Goal: Download file/media

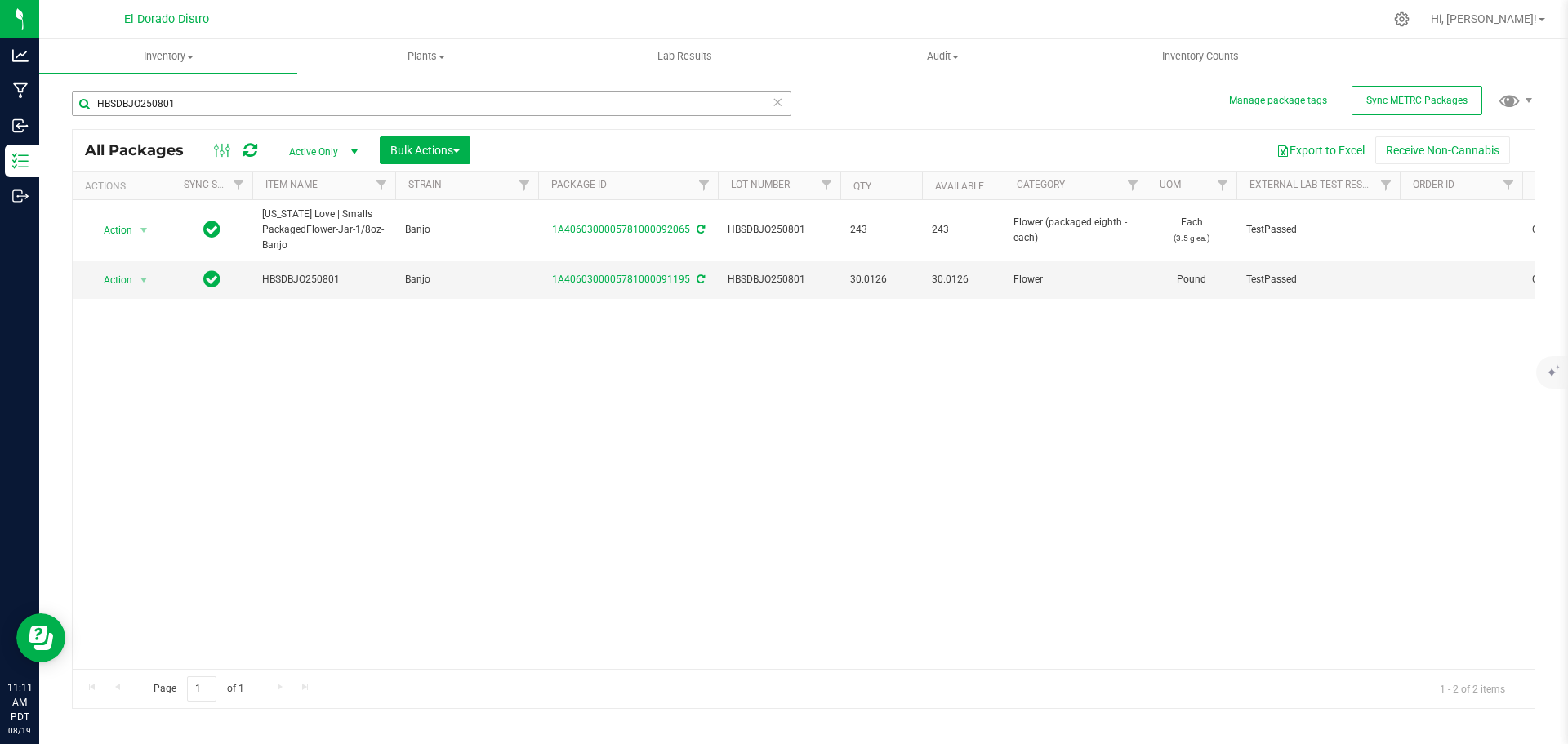
click at [229, 104] on input "HBSDBJO250801" at bounding box center [431, 103] width 719 height 24
type input "4685"
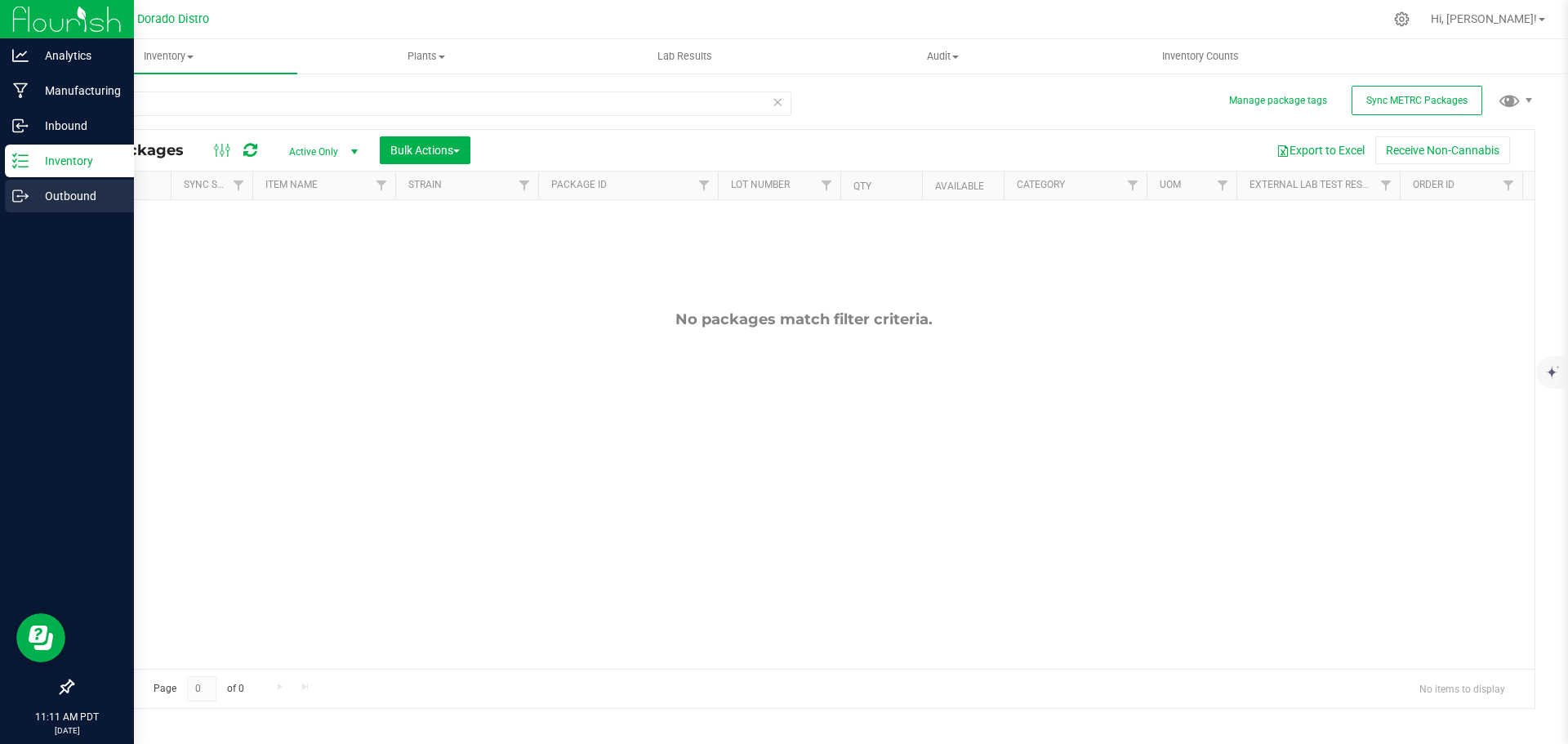
click at [61, 194] on p "Outbound" at bounding box center [77, 196] width 98 height 20
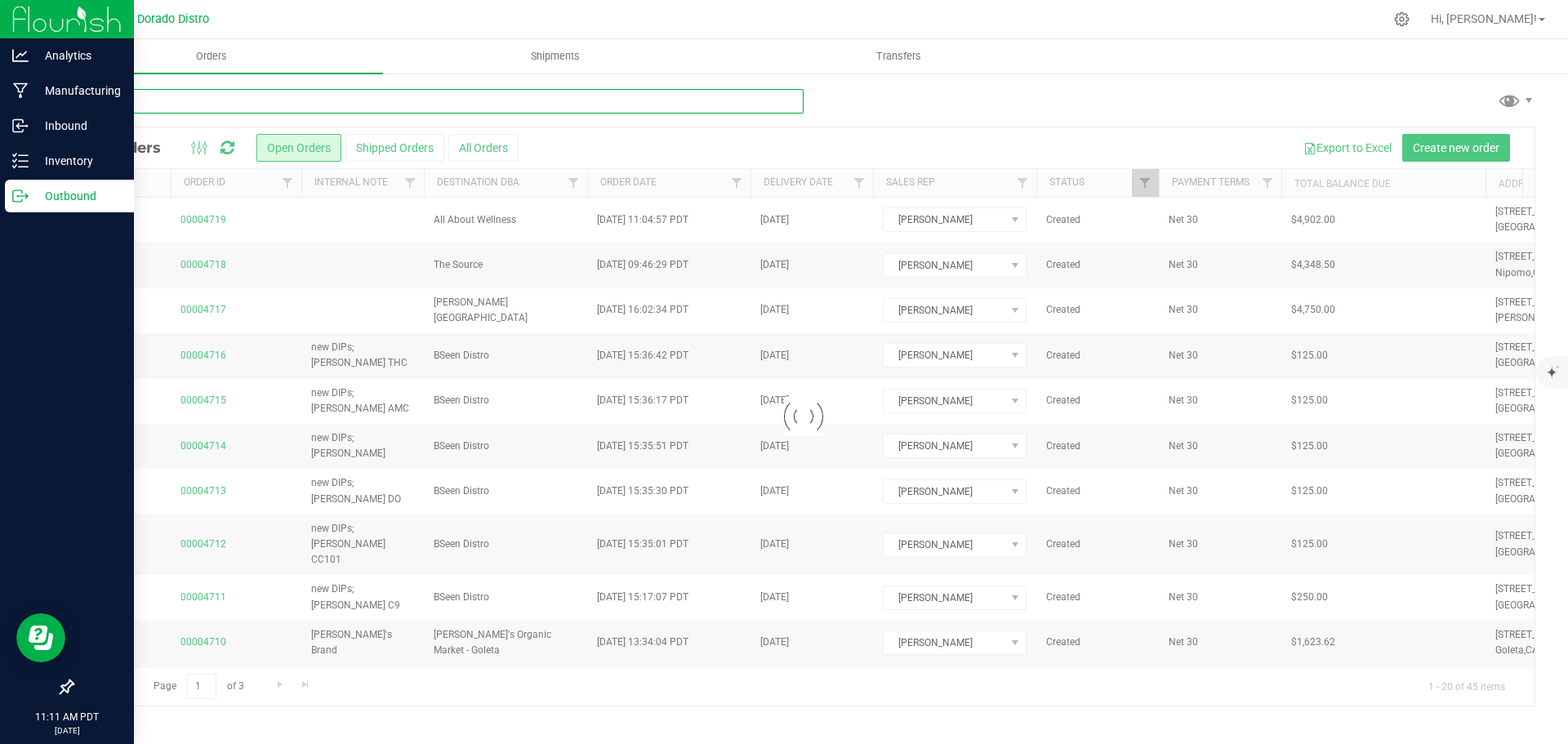
click at [210, 102] on input "text" at bounding box center [438, 101] width 732 height 24
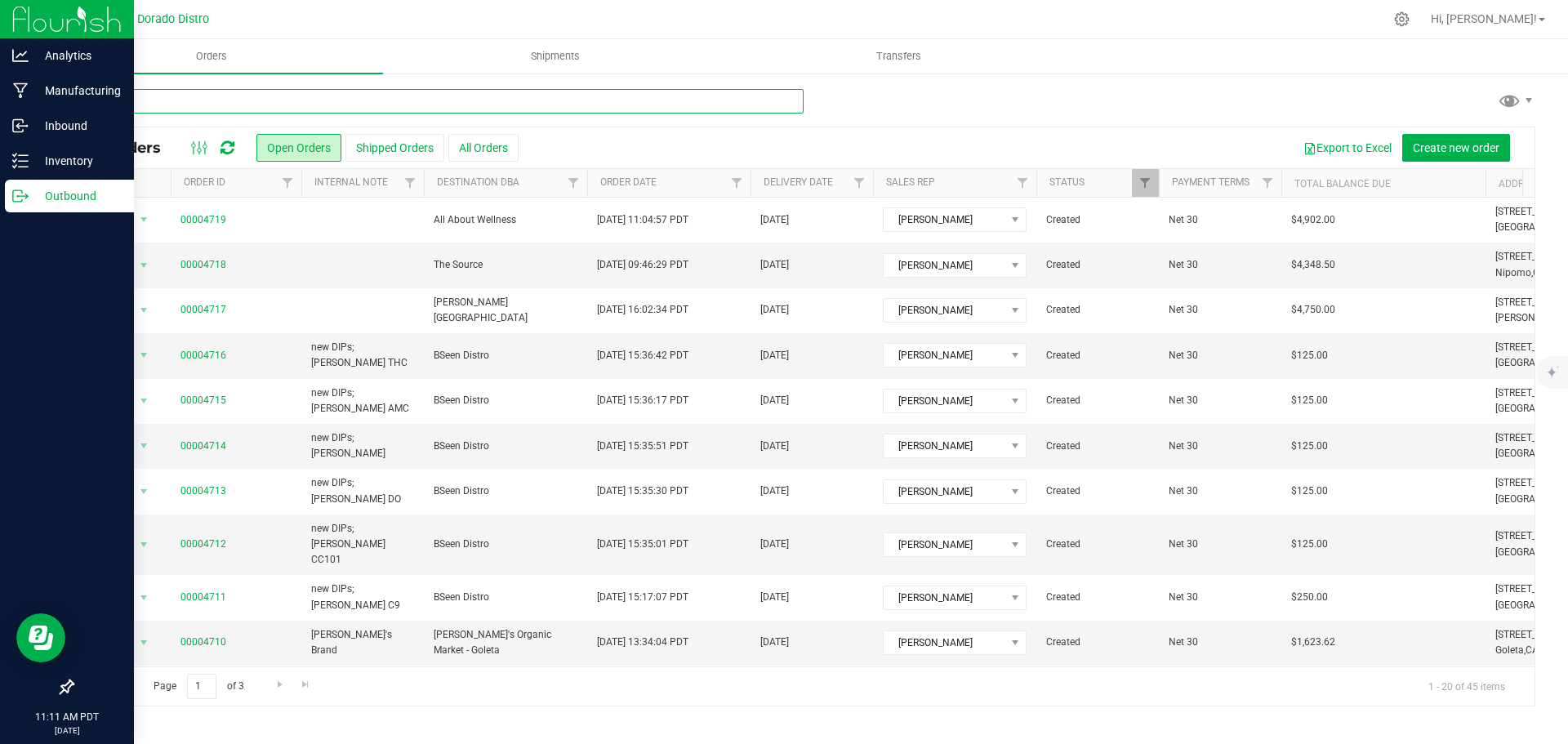
type input "4685"
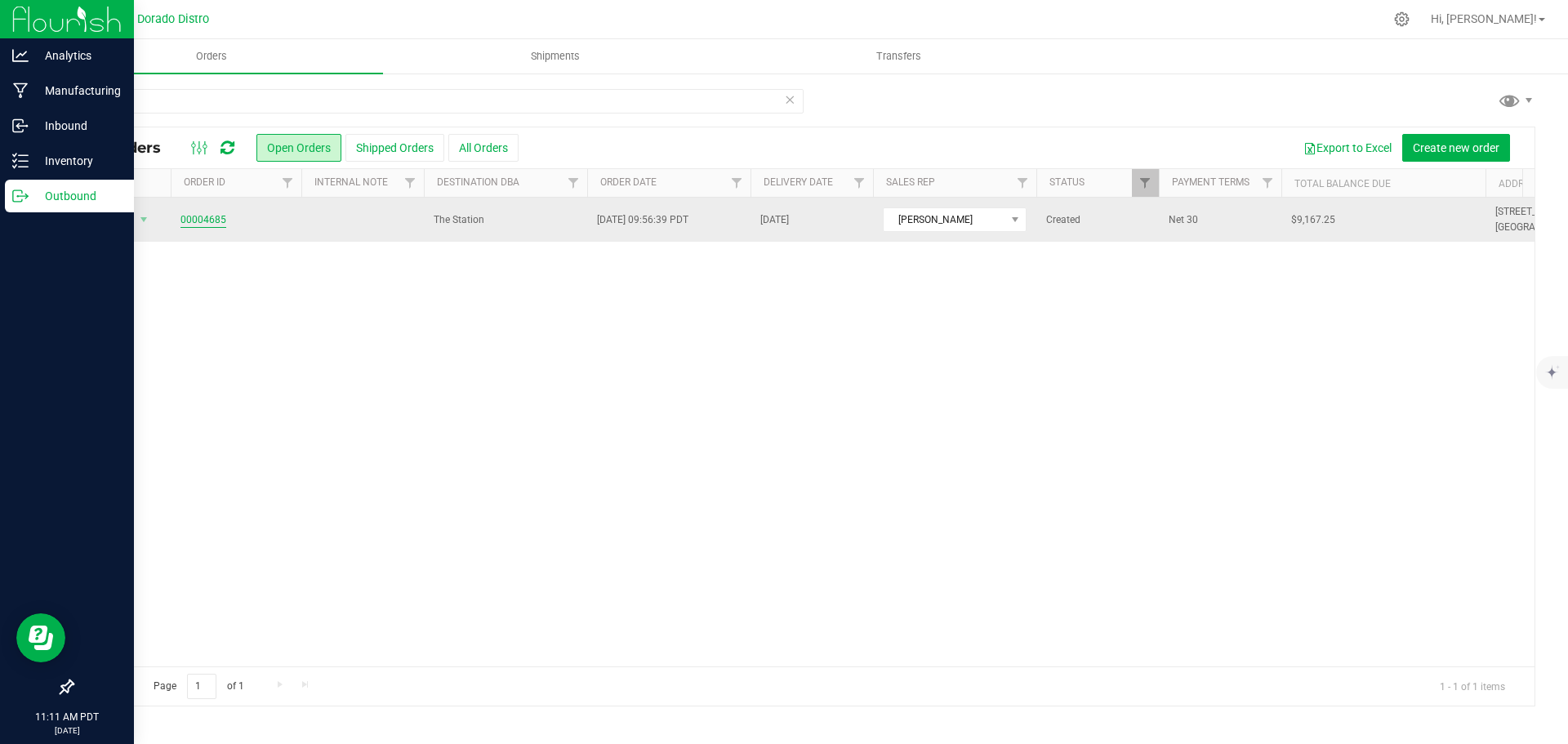
click at [203, 221] on link "00004685" at bounding box center [203, 221] width 46 height 16
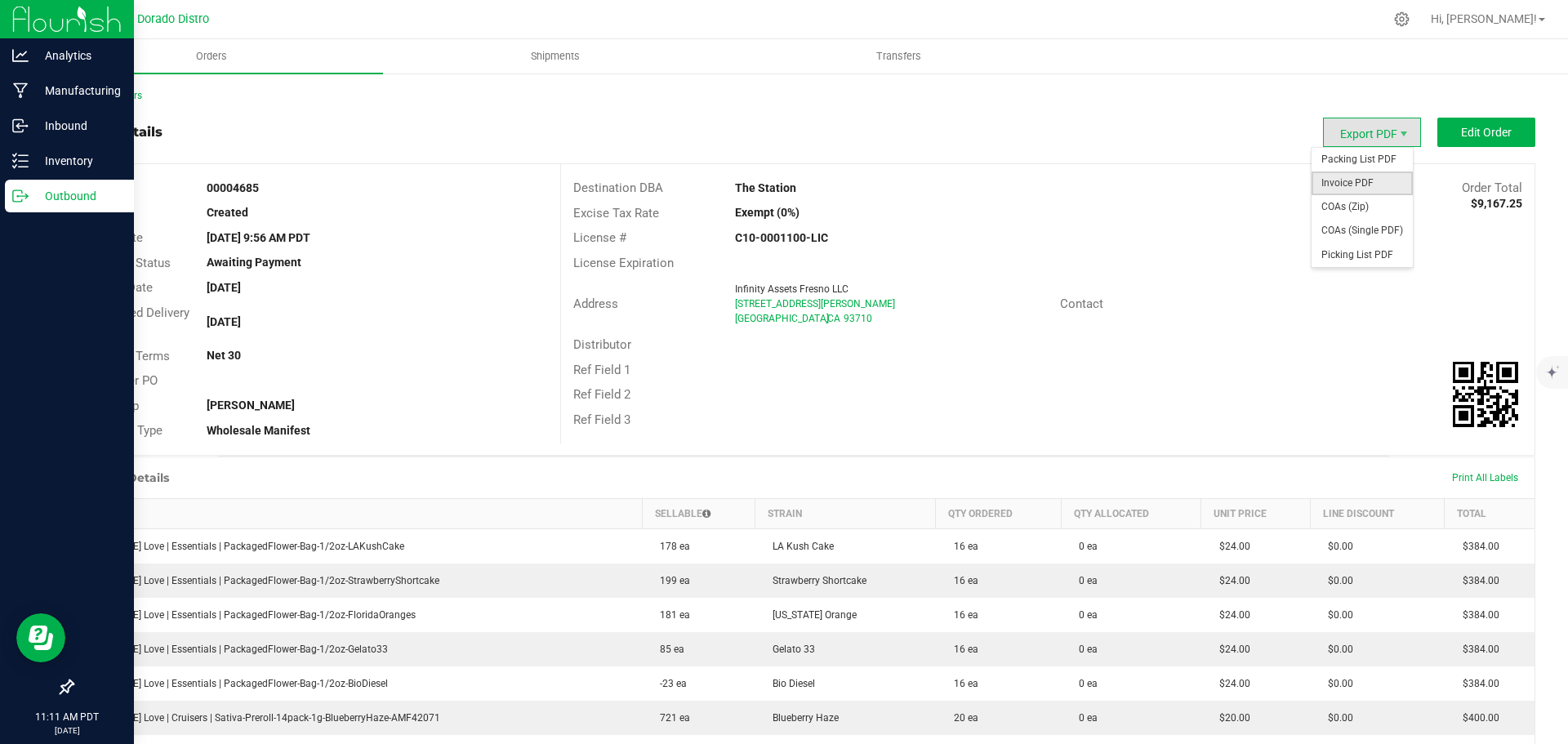
click at [1359, 181] on span "Invoice PDF" at bounding box center [1362, 184] width 101 height 23
click at [118, 97] on link "Back to Orders" at bounding box center [107, 96] width 70 height 12
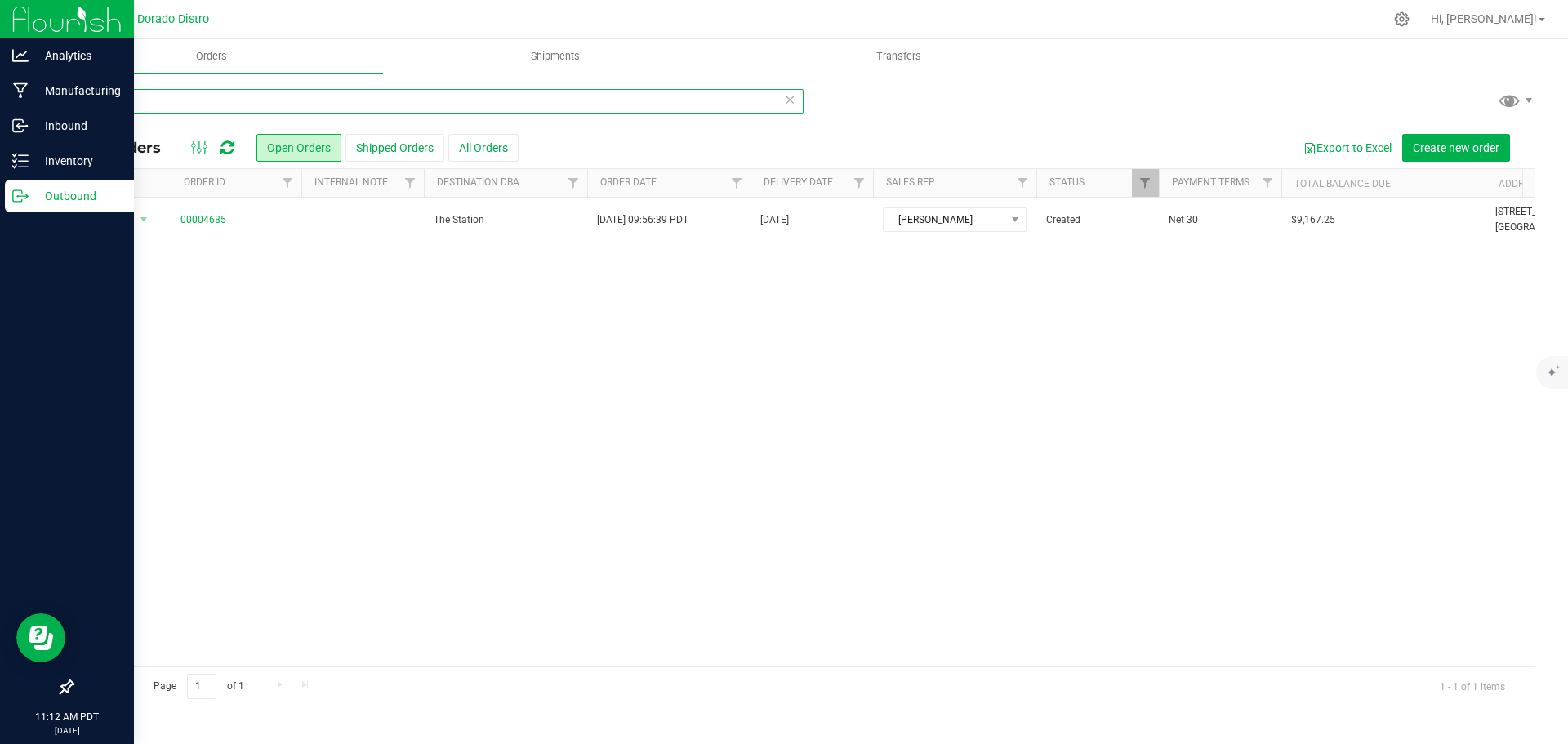
click at [222, 103] on input "4685" at bounding box center [438, 101] width 732 height 24
type input "4717"
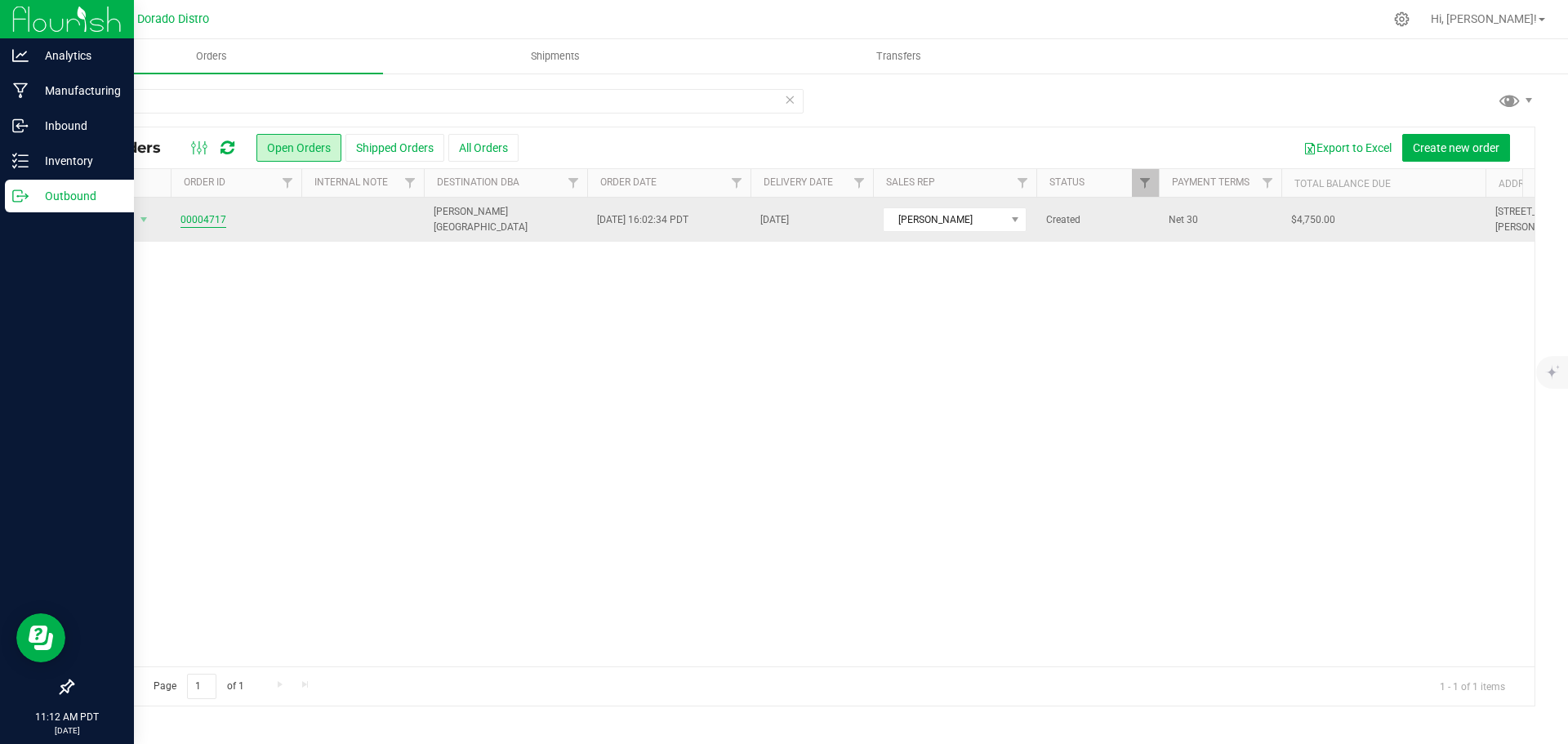
click at [202, 223] on link "00004717" at bounding box center [203, 221] width 46 height 16
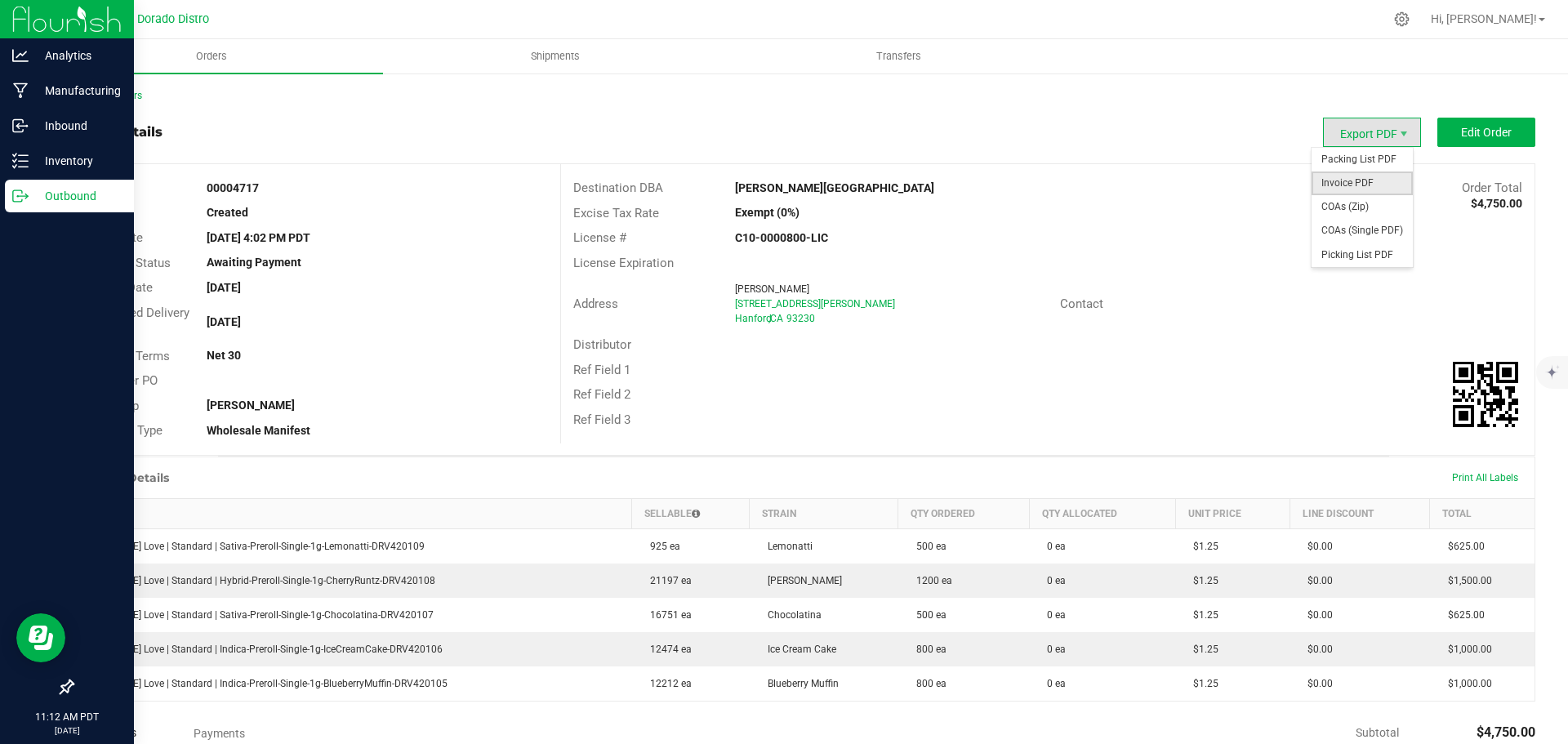
click at [1351, 186] on span "Invoice PDF" at bounding box center [1362, 184] width 101 height 23
